Goal: Task Accomplishment & Management: Manage account settings

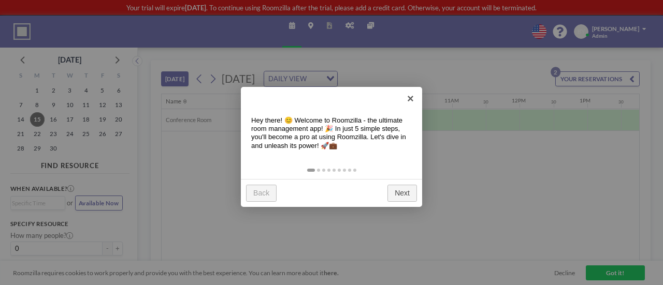
scroll to position [0, 606]
click at [408, 97] on link "×" at bounding box center [410, 98] width 23 height 23
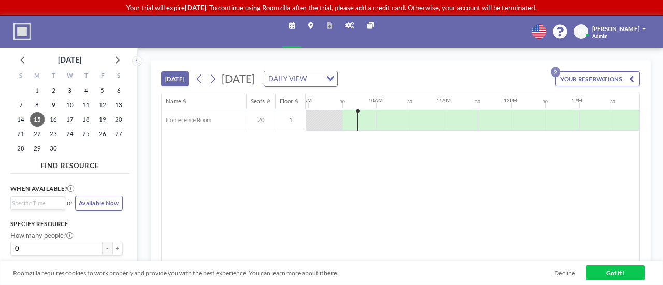
click at [640, 28] on div "[PERSON_NAME]" at bounding box center [619, 28] width 54 height 8
click at [347, 22] on link "Admin panel" at bounding box center [350, 32] width 22 height 32
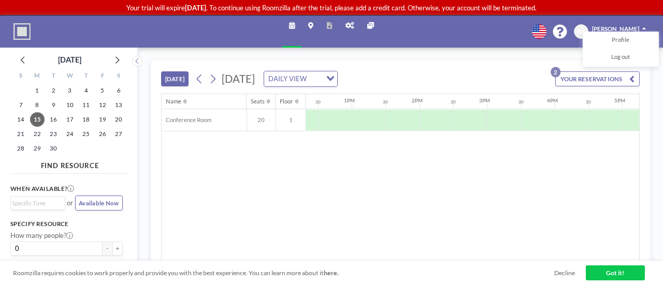
scroll to position [0, 842]
click at [557, 115] on div at bounding box center [563, 120] width 34 height 21
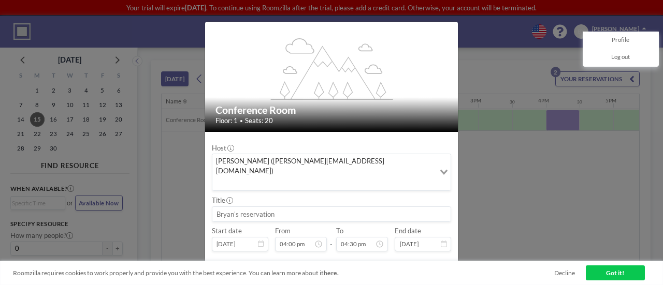
scroll to position [30, 0]
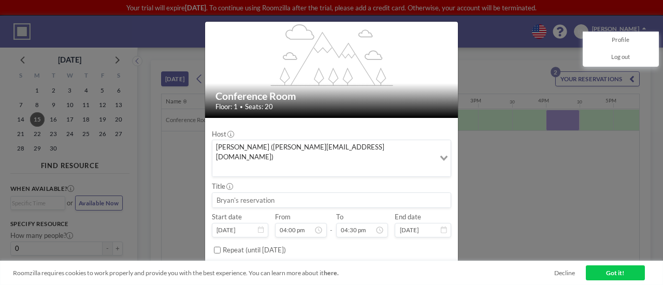
click at [269, 193] on input at bounding box center [331, 200] width 238 height 15
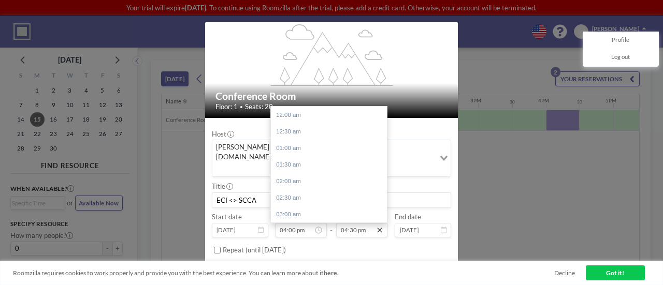
scroll to position [547, 0]
type input "ECI <> SCCA"
click at [329, 156] on div "06:00 pm" at bounding box center [331, 164] width 121 height 17
type input "06:00 pm"
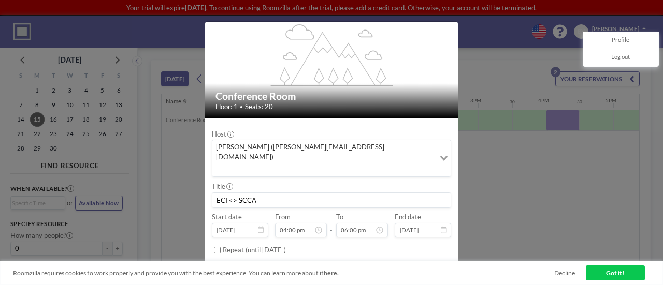
click at [417, 265] on button "BOOK NOW" at bounding box center [430, 272] width 42 height 15
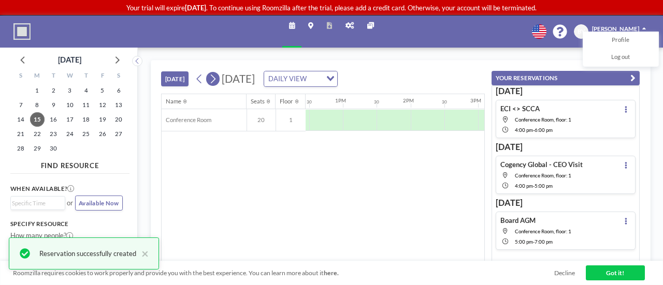
click at [219, 76] on button at bounding box center [212, 78] width 13 height 13
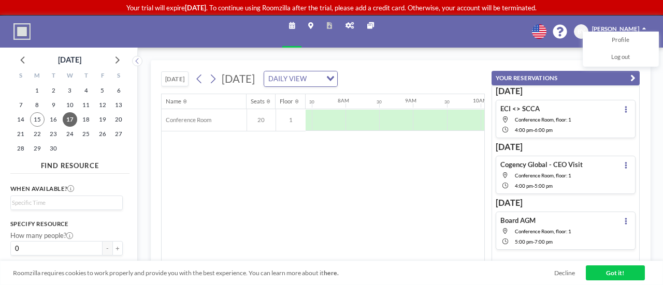
scroll to position [0, 505]
click at [597, 271] on link "Got it!" at bounding box center [615, 273] width 59 height 15
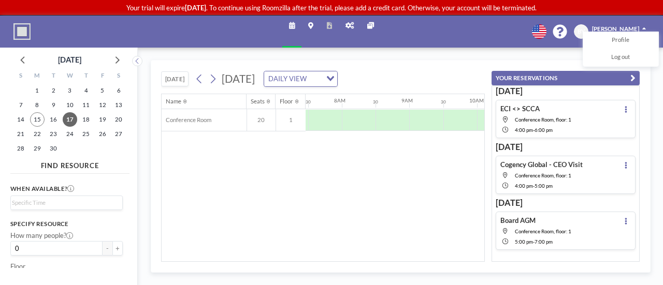
click at [633, 78] on icon "button" at bounding box center [632, 78] width 5 height 10
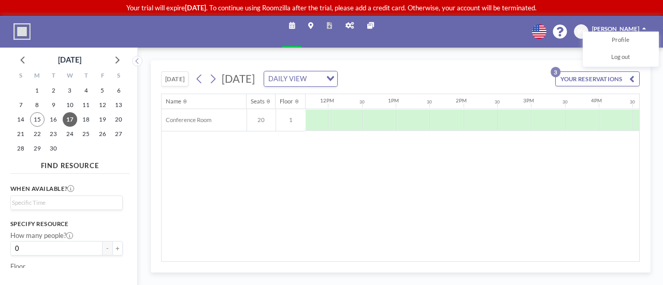
scroll to position [0, 804]
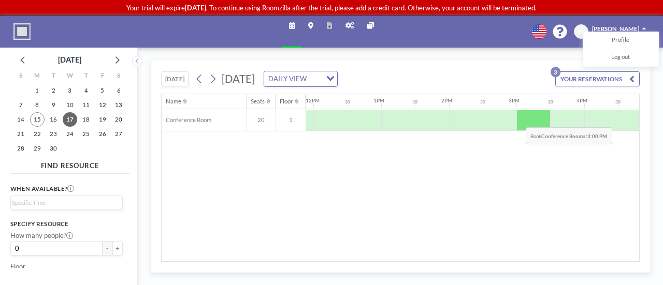
click at [518, 119] on div at bounding box center [533, 120] width 34 height 21
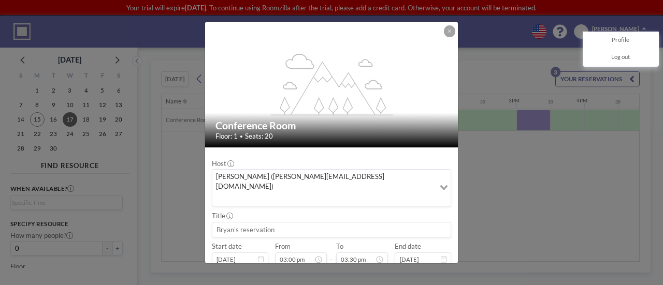
click at [263, 223] on input at bounding box center [331, 230] width 238 height 15
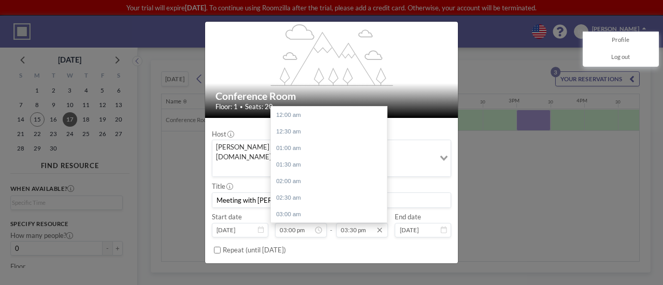
scroll to position [514, 0]
type input "Meeting with [PERSON_NAME]"
click at [329, 123] on div "04:00 pm" at bounding box center [331, 131] width 121 height 17
type input "04:00 pm"
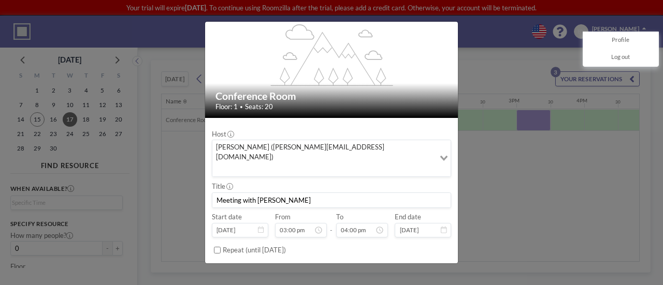
scroll to position [0, 0]
click at [415, 265] on button "BOOK NOW" at bounding box center [430, 272] width 42 height 15
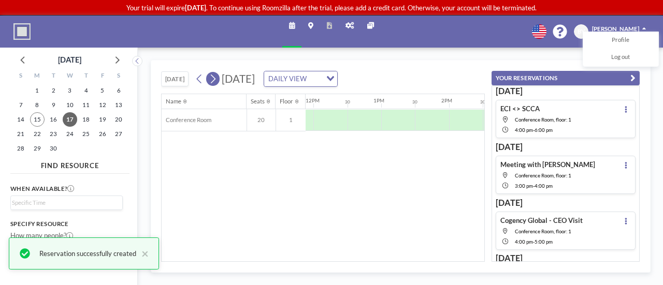
click at [214, 79] on icon at bounding box center [213, 79] width 5 height 9
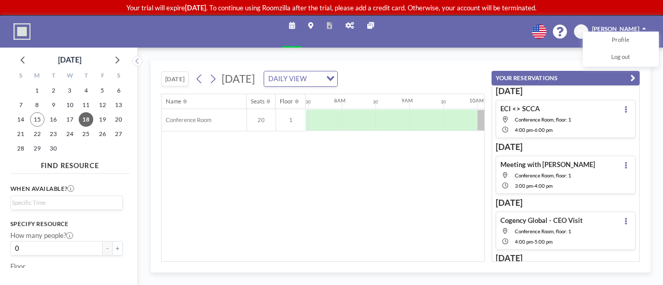
click at [638, 78] on button "YOUR RESERVATIONS" at bounding box center [566, 78] width 148 height 15
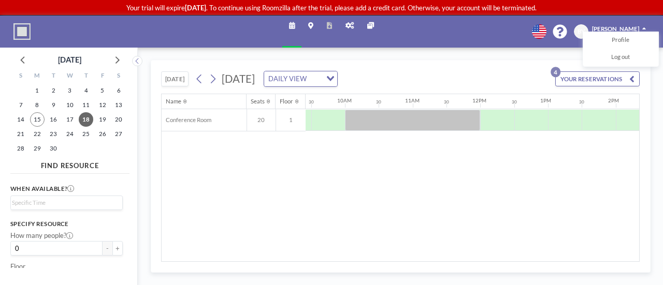
scroll to position [0, 642]
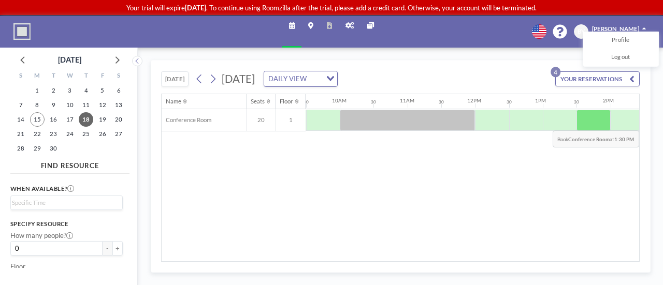
click at [589, 122] on div at bounding box center [593, 120] width 34 height 21
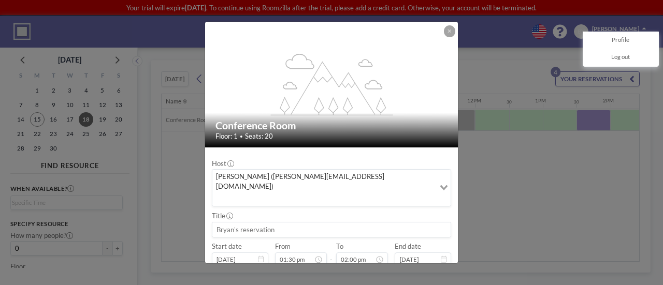
scroll to position [464, 0]
click at [239, 223] on input at bounding box center [331, 230] width 238 height 15
type input "Meeting with [PERSON_NAME]"
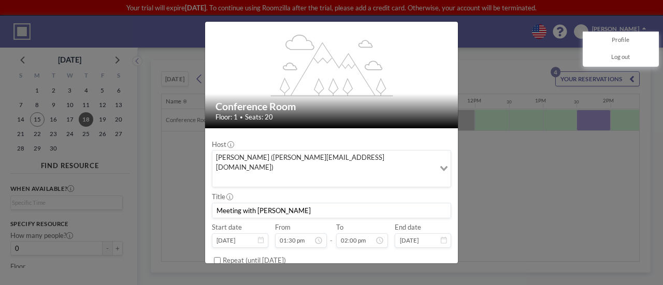
scroll to position [30, 0]
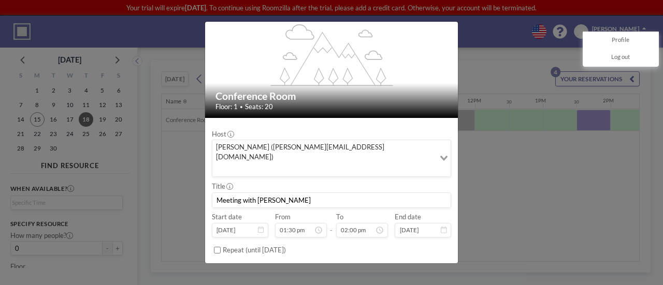
drag, startPoint x: 286, startPoint y: 179, endPoint x: 201, endPoint y: 182, distance: 85.0
click at [201, 182] on div "flex-grow: 1.2; Conference Room Floor: 1 • Seats: 20 Host [PERSON_NAME] ([PERSO…" at bounding box center [331, 142] width 663 height 285
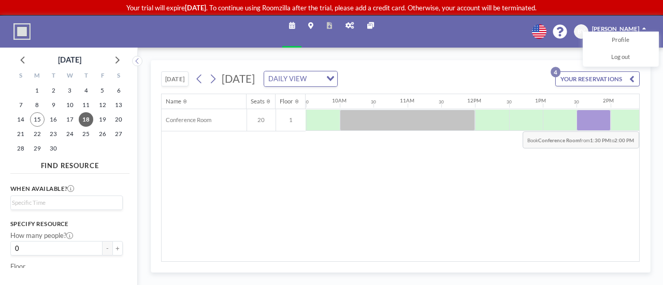
click at [581, 123] on div at bounding box center [593, 120] width 34 height 21
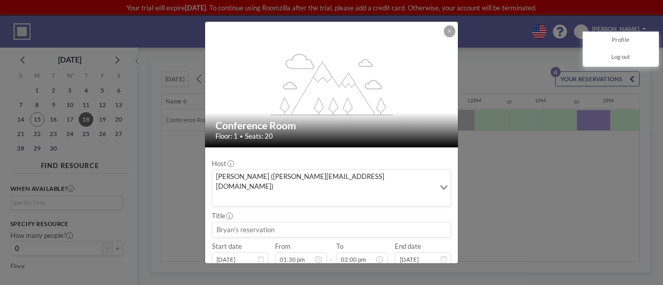
click at [264, 223] on input at bounding box center [331, 230] width 238 height 15
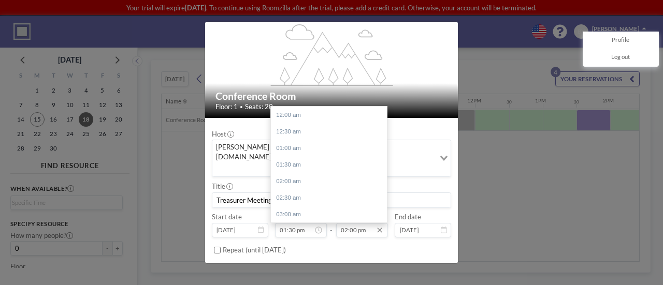
scroll to position [464, 0]
type input "Treasurer Meeting"
click at [341, 140] on div "03:00 pm" at bounding box center [331, 148] width 121 height 17
type input "03:00 pm"
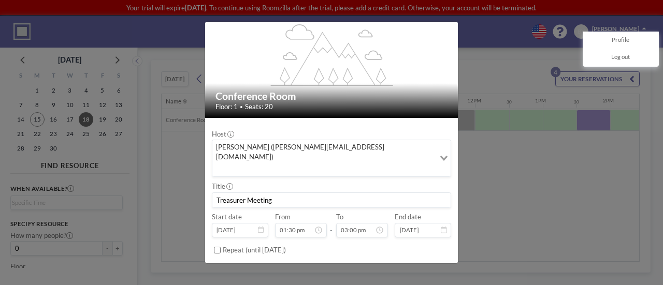
click at [409, 265] on button "BOOK NOW" at bounding box center [430, 272] width 42 height 15
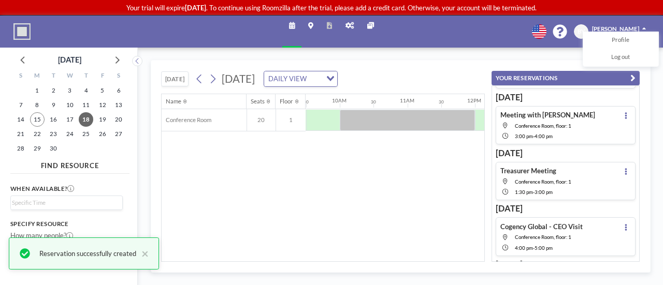
scroll to position [55, 0]
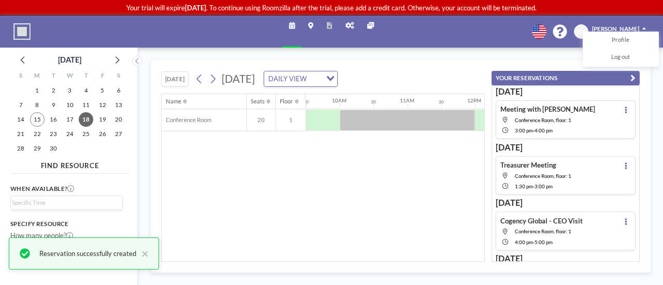
click at [633, 78] on icon "button" at bounding box center [632, 78] width 5 height 10
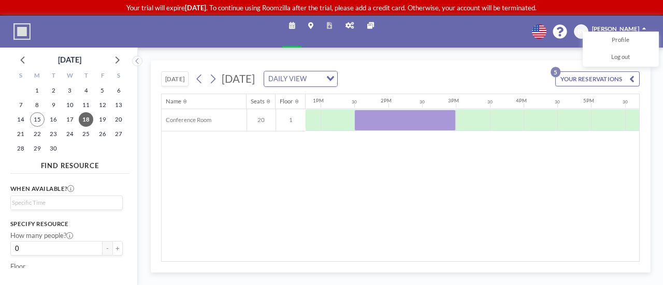
scroll to position [0, 853]
click at [174, 75] on button "[DATE]" at bounding box center [174, 78] width 27 height 15
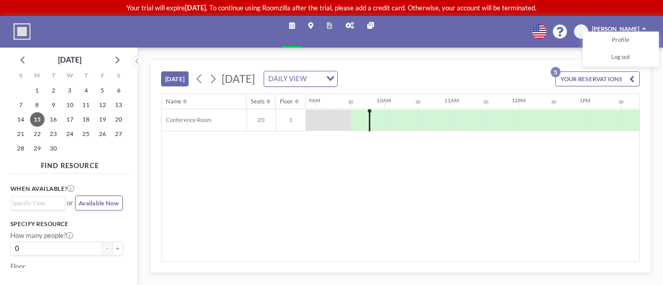
scroll to position [0, 606]
click at [421, 5] on p "Your trial will expire [DATE] . To continue using Roomzilla after the trial, pl…" at bounding box center [331, 8] width 663 height 8
